Goal: Transaction & Acquisition: Purchase product/service

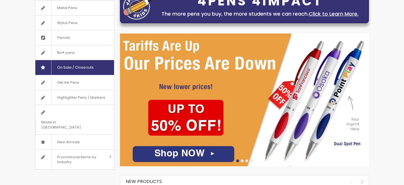
scroll to position [106, 0]
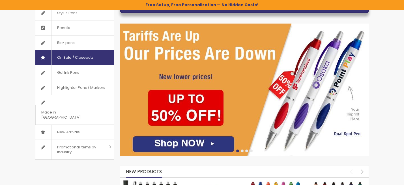
click at [85, 66] on link "Gel Ink Pens" at bounding box center [74, 72] width 79 height 15
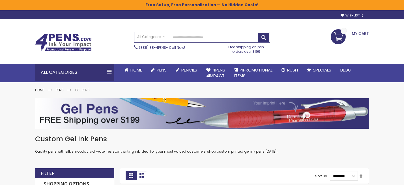
scroll to position [96, 0]
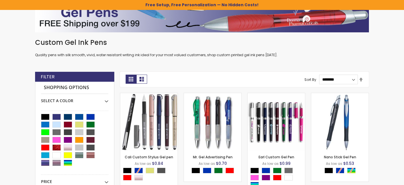
click at [0, 0] on span "On Sale / Closeouts" at bounding box center [0, 0] width 0 height 0
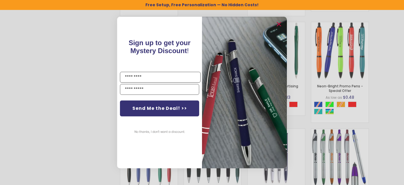
scroll to position [712, 0]
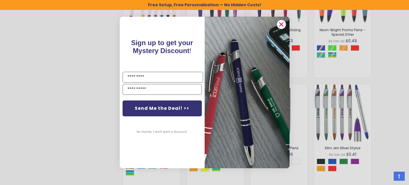
click at [279, 22] on circle "Close dialog" at bounding box center [281, 24] width 8 height 8
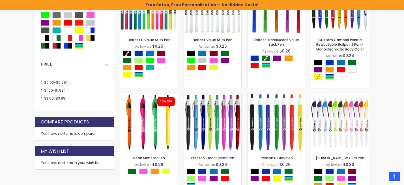
scroll to position [0, 0]
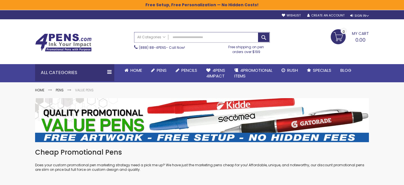
click at [221, 39] on input "Search" at bounding box center [201, 37] width 135 height 10
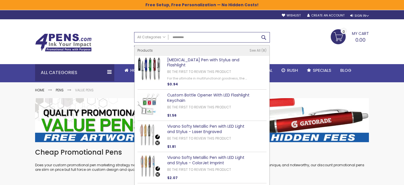
click at [264, 37] on button "Search" at bounding box center [263, 37] width 11 height 9
type input "**********"
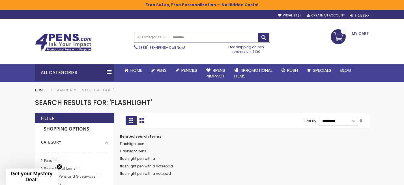
click at [192, 36] on input "**********" at bounding box center [201, 37] width 135 height 10
click at [264, 37] on button "Search" at bounding box center [263, 37] width 11 height 9
type input "**********"
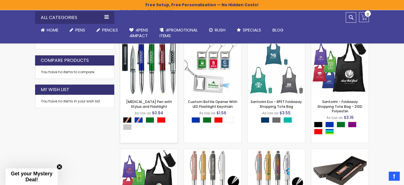
scroll to position [107, 0]
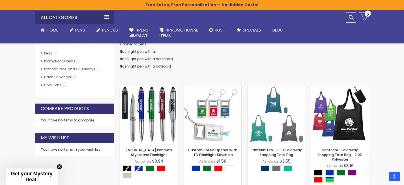
click at [161, 116] on img at bounding box center [148, 114] width 57 height 57
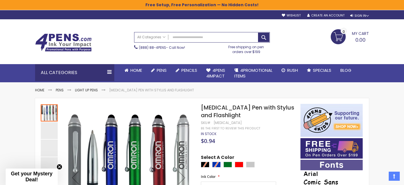
scroll to position [48, 0]
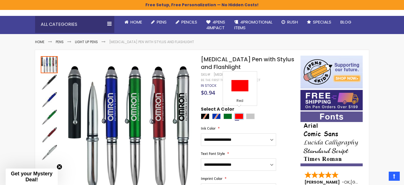
click at [240, 113] on div "Red" at bounding box center [239, 116] width 8 height 6
type input "****"
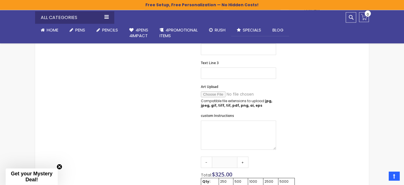
scroll to position [241, 0]
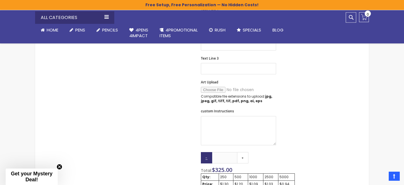
click at [207, 152] on link "-" at bounding box center [206, 157] width 11 height 11
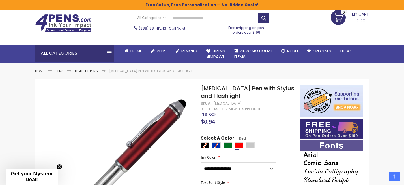
scroll to position [0, 0]
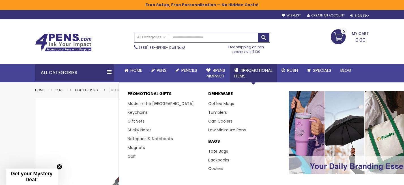
click at [256, 67] on span "4PROMOTIONAL ITEMS" at bounding box center [253, 73] width 38 height 12
